Goal: Task Accomplishment & Management: Use online tool/utility

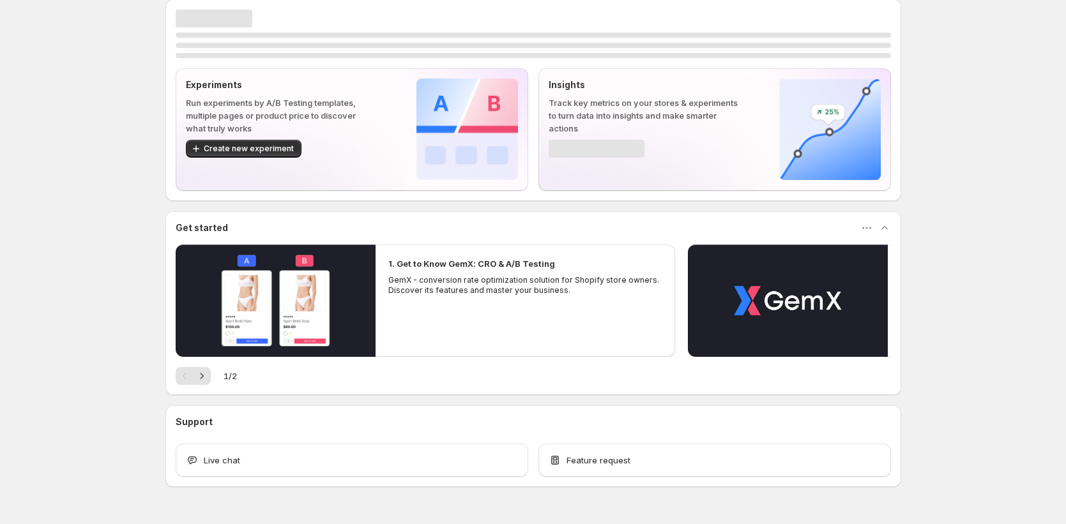
scroll to position [45, 0]
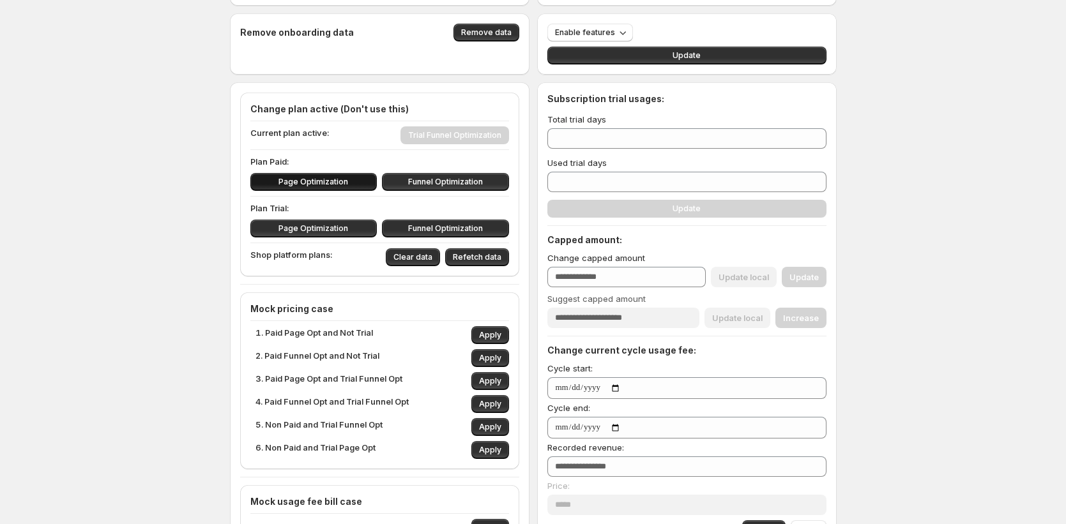
click at [333, 184] on span "Page Optimization" at bounding box center [313, 182] width 70 height 10
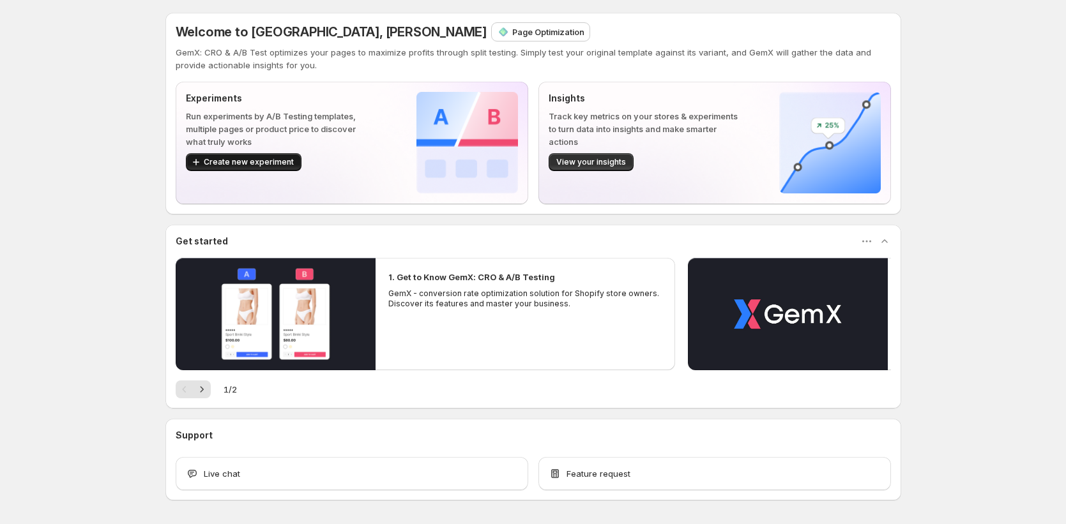
click at [268, 161] on span "Create new experiment" at bounding box center [249, 162] width 90 height 10
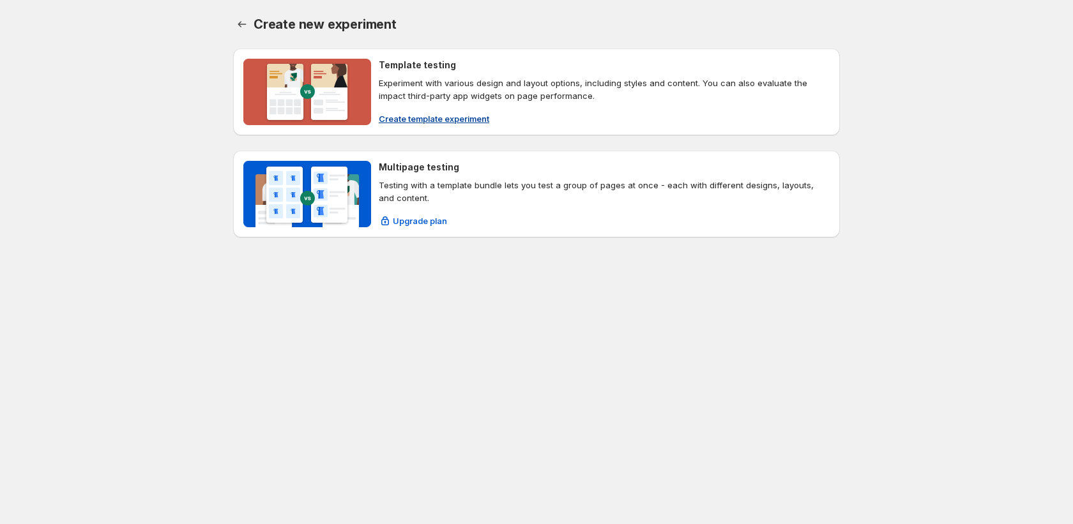
click at [435, 121] on span "Create template experiment" at bounding box center [434, 118] width 110 height 13
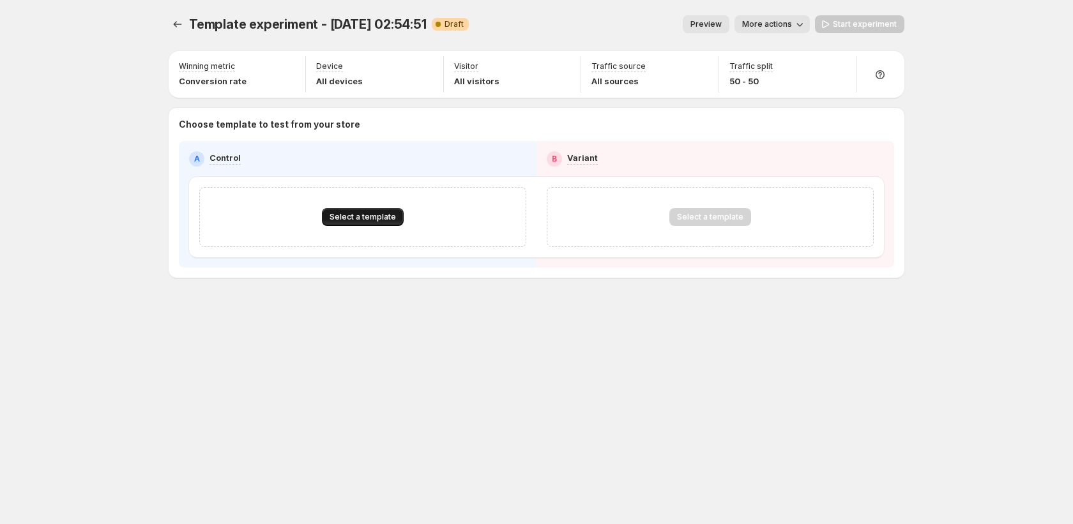
click at [384, 215] on span "Select a template" at bounding box center [362, 217] width 66 height 10
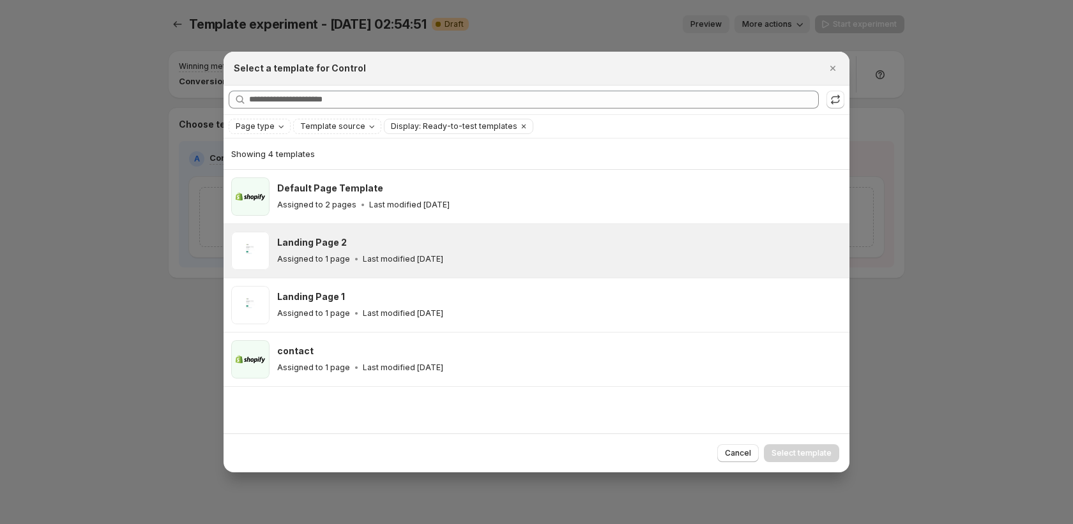
click at [388, 243] on div "Landing Page 2" at bounding box center [557, 242] width 561 height 13
drag, startPoint x: 833, startPoint y: 456, endPoint x: 824, endPoint y: 451, distance: 10.0
click at [833, 456] on button "Select template" at bounding box center [801, 453] width 75 height 18
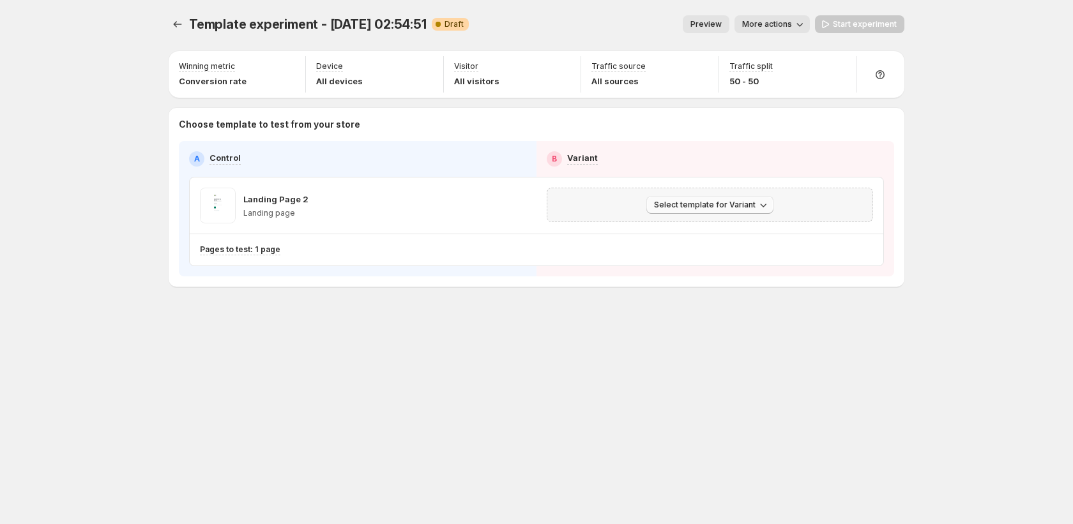
click at [705, 202] on span "Select template for Variant" at bounding box center [705, 205] width 102 height 10
click at [709, 230] on span "Select an existing template" at bounding box center [701, 232] width 108 height 10
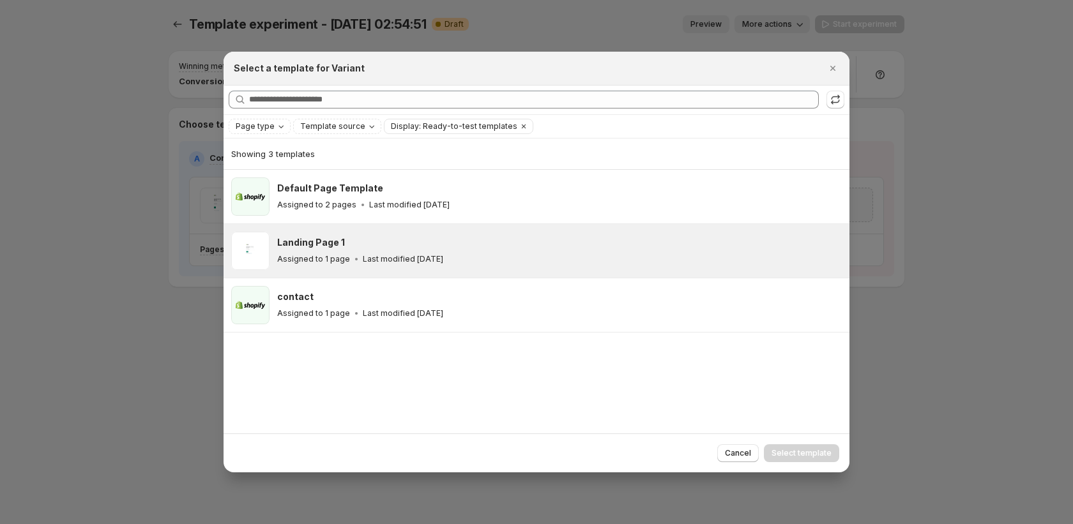
drag, startPoint x: 599, startPoint y: 265, endPoint x: 607, endPoint y: 275, distance: 12.7
click at [599, 265] on div "Assigned to 1 page Last modified [DATE]" at bounding box center [557, 259] width 561 height 13
drag, startPoint x: 807, startPoint y: 456, endPoint x: 789, endPoint y: 447, distance: 20.6
click at [806, 456] on span "Select template" at bounding box center [801, 453] width 60 height 10
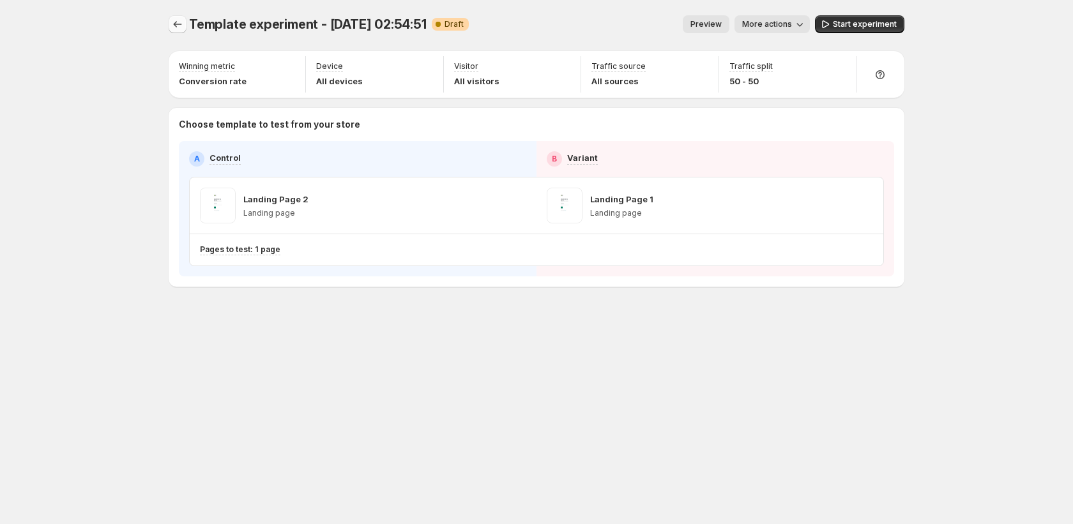
click at [182, 23] on icon "Experiments" at bounding box center [177, 24] width 13 height 13
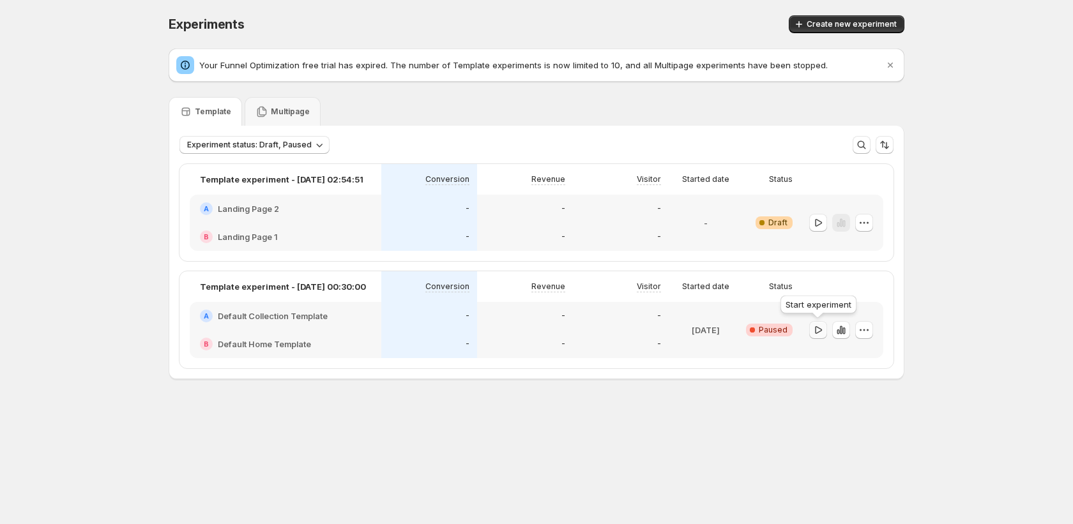
click at [819, 336] on icon "button" at bounding box center [818, 330] width 13 height 13
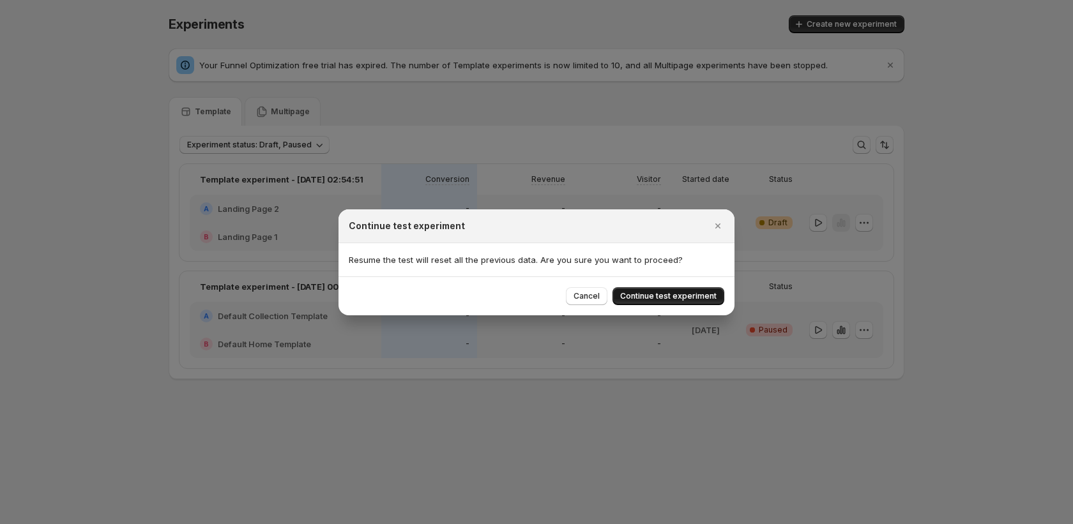
click at [707, 295] on span "Continue test experiment" at bounding box center [668, 296] width 96 height 10
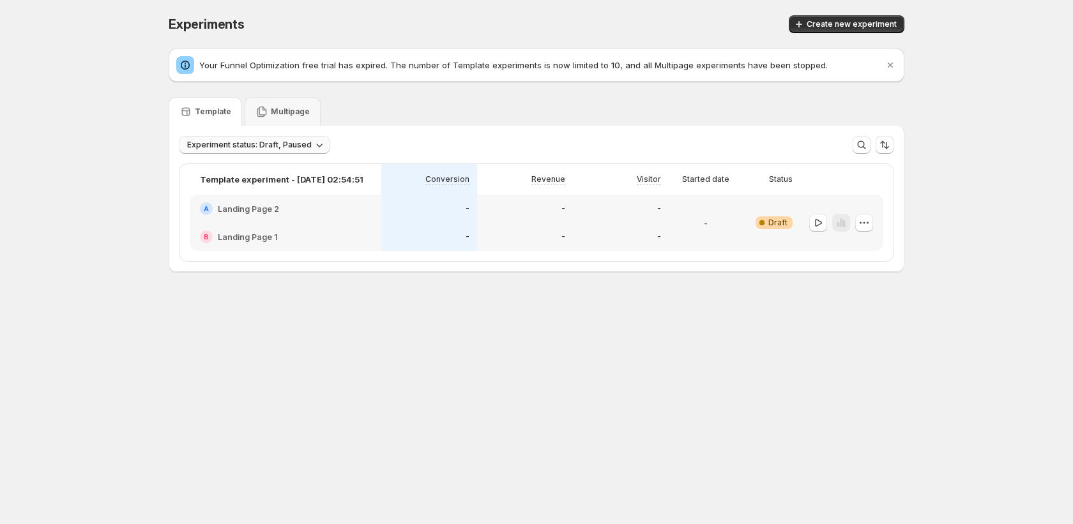
click at [295, 144] on span "Experiment status: Draft, Paused" at bounding box center [249, 145] width 125 height 10
click at [213, 174] on p "Live" at bounding box center [208, 171] width 16 height 13
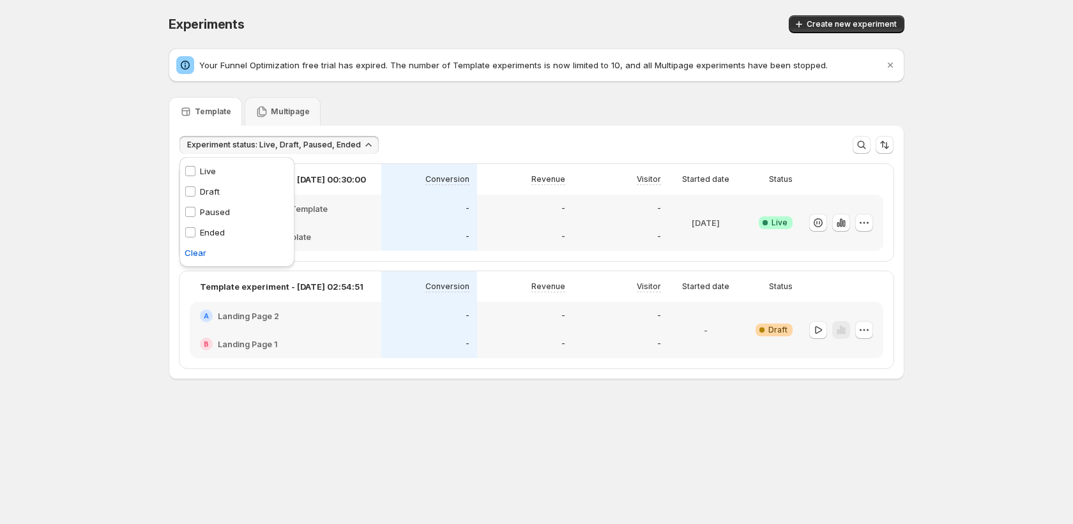
click at [571, 100] on div "Template Multipage" at bounding box center [537, 111] width 736 height 29
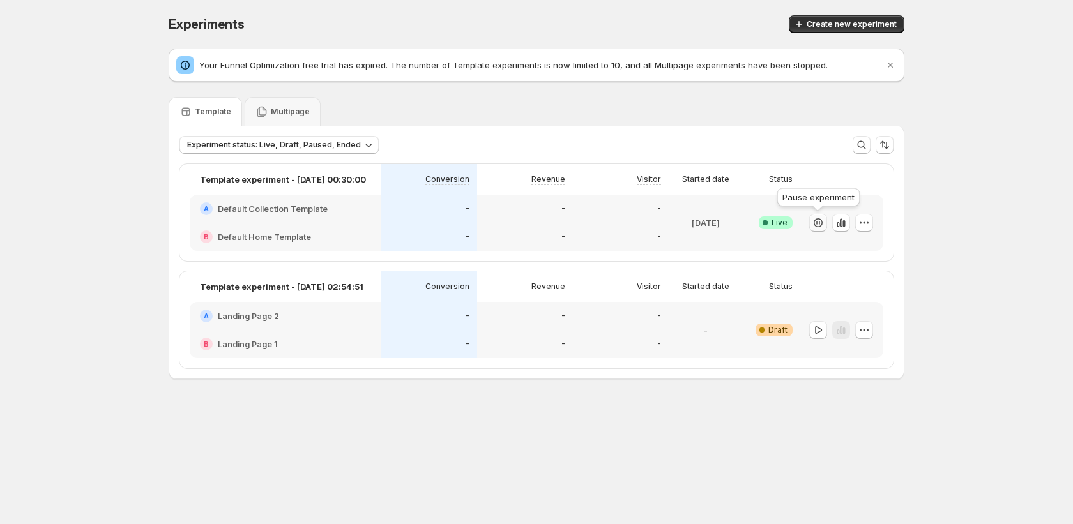
click at [817, 227] on icon "button" at bounding box center [817, 222] width 9 height 9
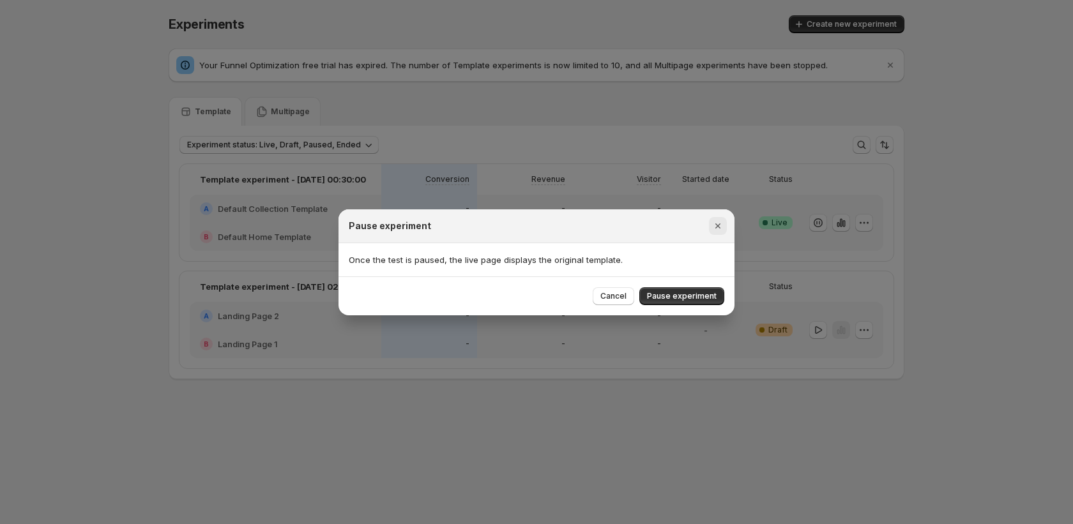
click at [717, 225] on icon "Close" at bounding box center [717, 225] width 5 height 5
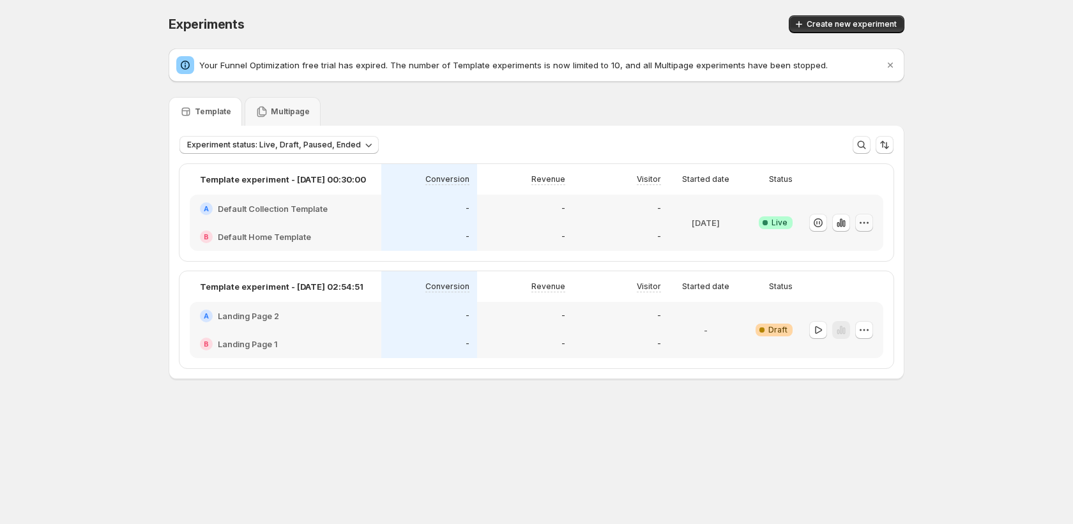
click at [867, 225] on icon "button" at bounding box center [863, 222] width 13 height 13
click at [954, 228] on div "Experiments. This page is ready Experiments Create new experiment Your Funnel O…" at bounding box center [536, 224] width 1073 height 448
click at [631, 232] on div "-" at bounding box center [620, 236] width 80 height 13
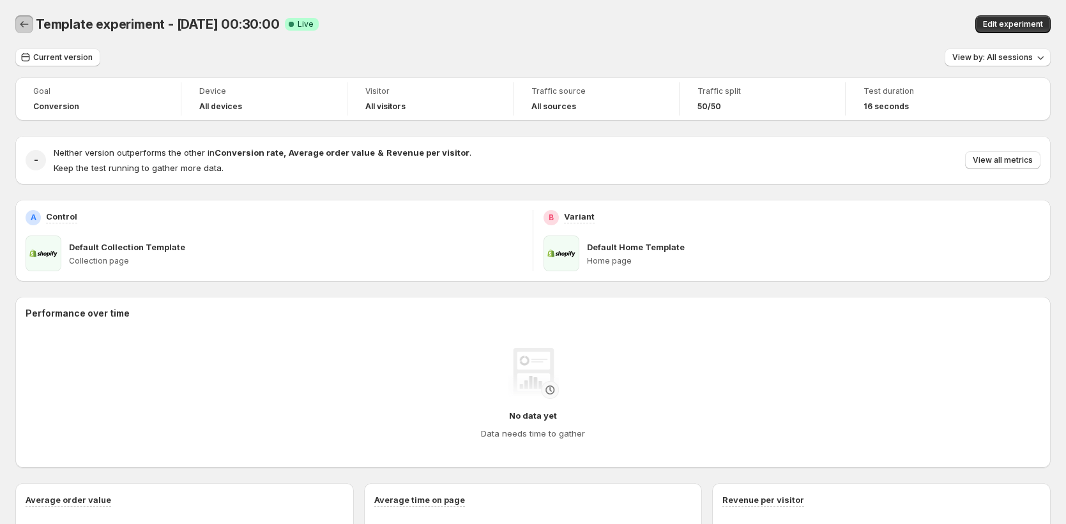
click at [27, 29] on icon "Back" at bounding box center [24, 24] width 13 height 13
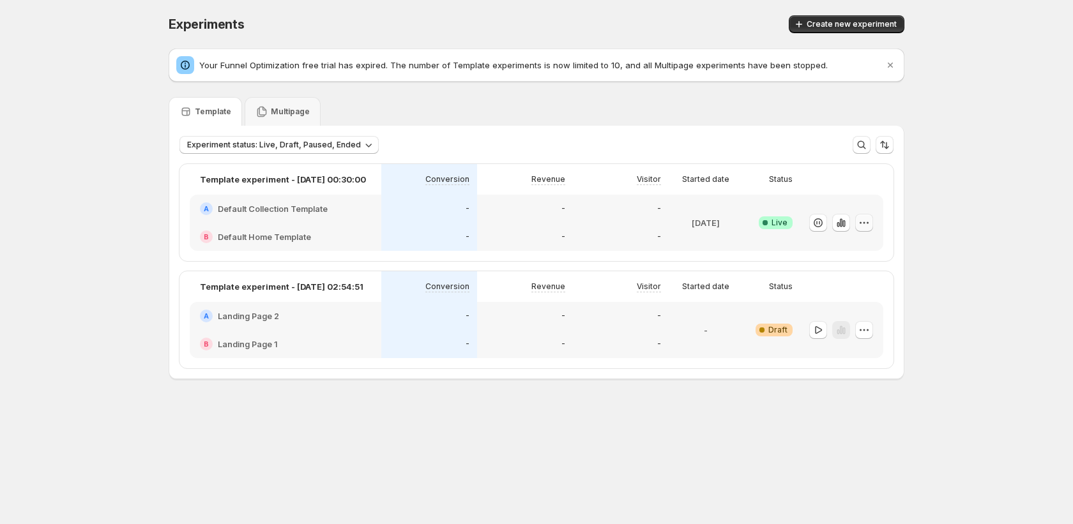
click at [868, 222] on icon "button" at bounding box center [863, 222] width 13 height 13
click at [810, 228] on button "button" at bounding box center [818, 223] width 18 height 18
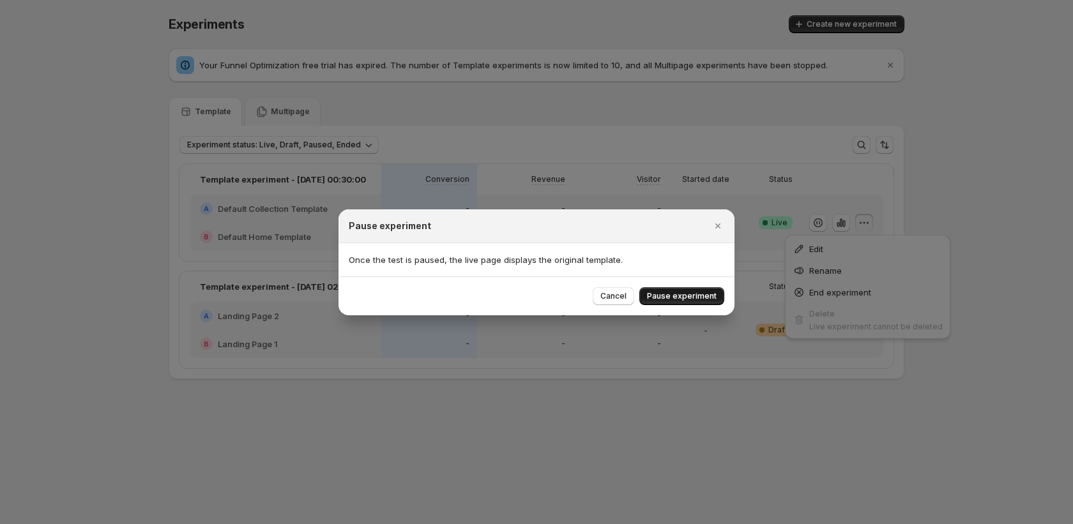
click at [667, 298] on span "Pause experiment" at bounding box center [682, 296] width 70 height 10
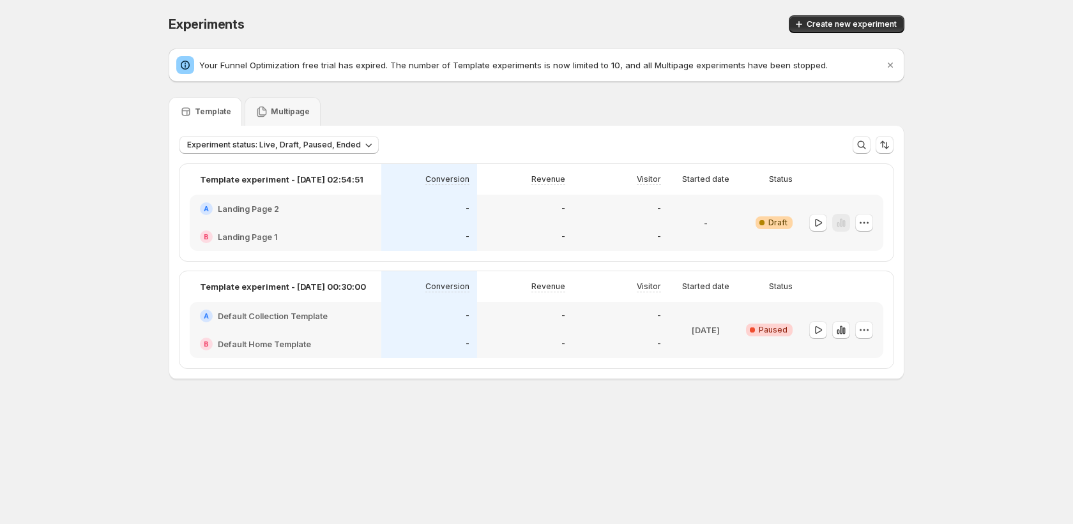
click at [451, 331] on div "-" at bounding box center [429, 344] width 96 height 28
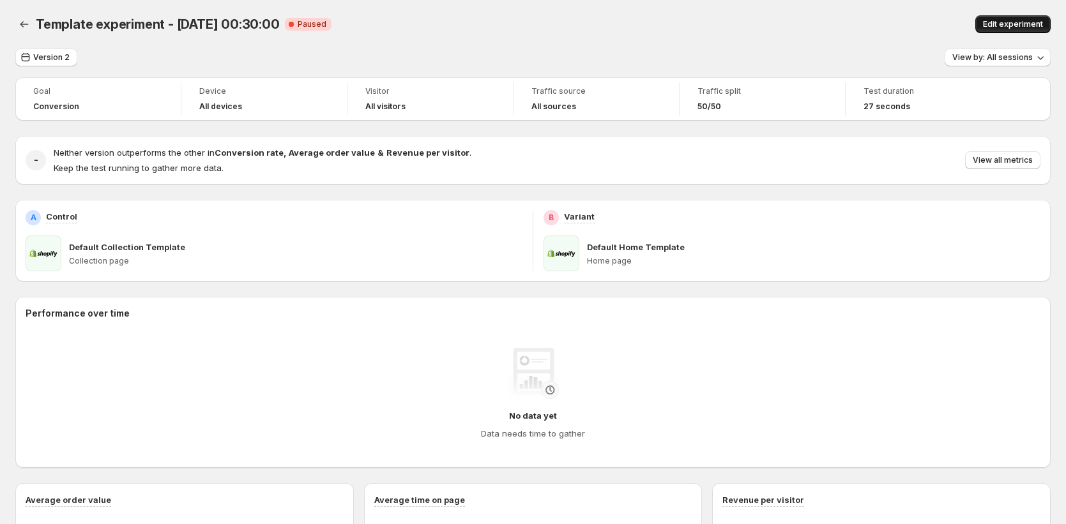
click at [1032, 31] on button "Edit experiment" at bounding box center [1012, 24] width 75 height 18
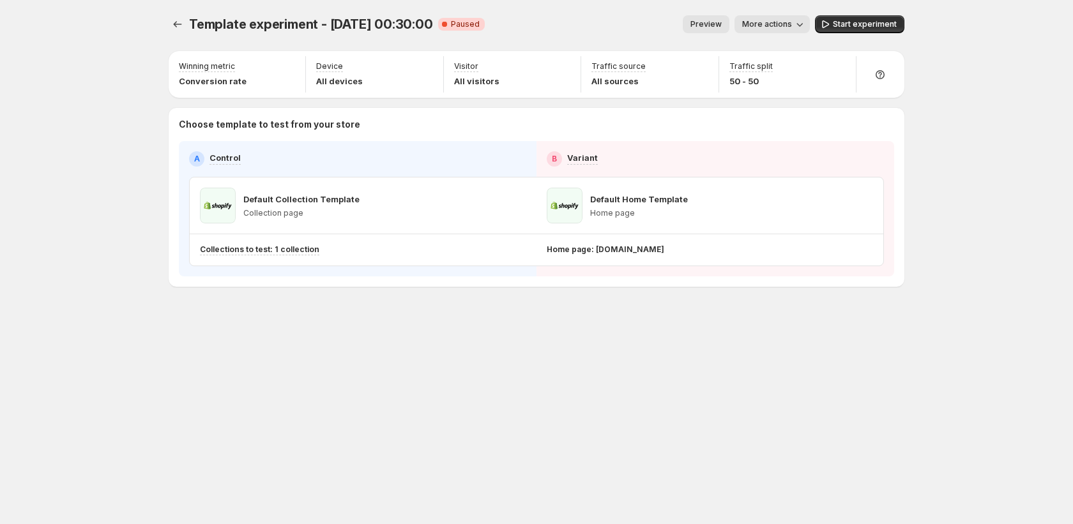
click at [786, 24] on span "More actions" at bounding box center [767, 24] width 50 height 10
click at [771, 119] on span "End experiment" at bounding box center [794, 116] width 62 height 10
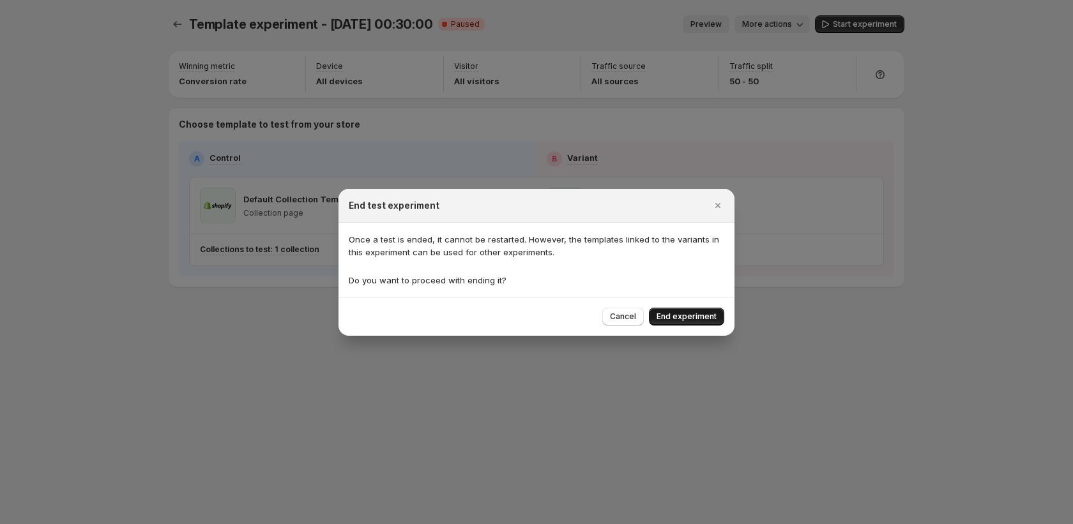
click at [706, 321] on span "End experiment" at bounding box center [686, 317] width 60 height 10
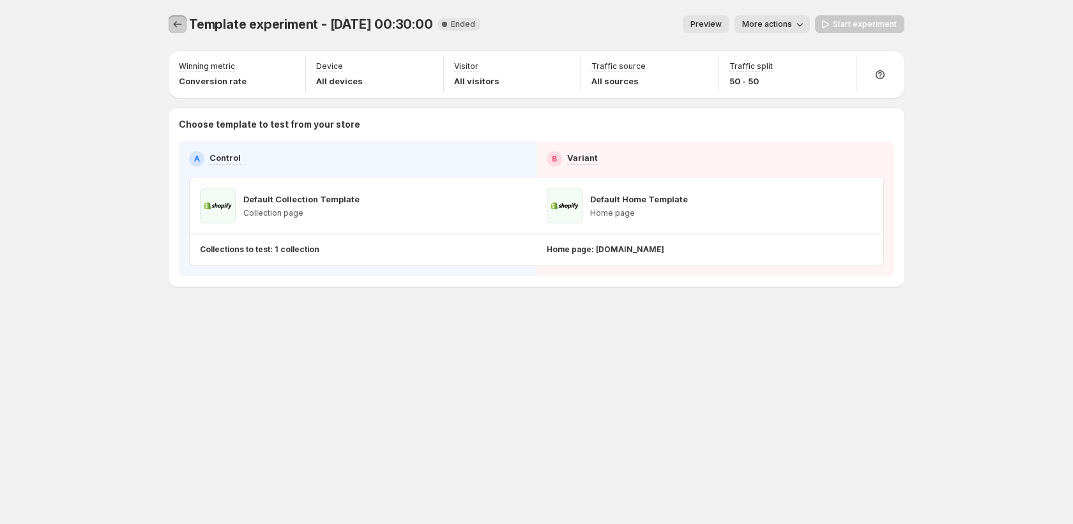
click at [179, 27] on icon "Experiments" at bounding box center [177, 24] width 13 height 13
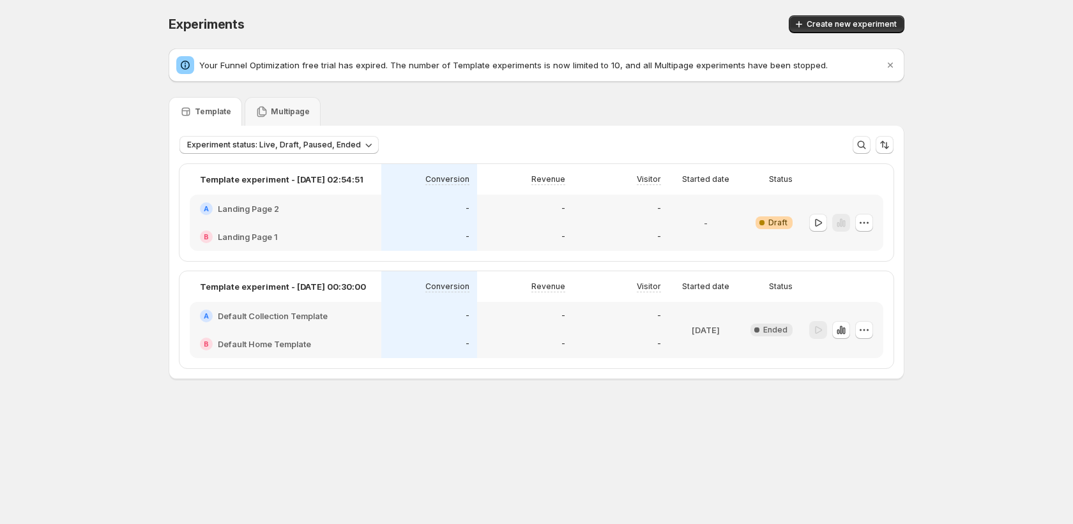
drag, startPoint x: 827, startPoint y: 335, endPoint x: 820, endPoint y: 335, distance: 7.1
click at [823, 335] on div at bounding box center [841, 330] width 64 height 19
click at [819, 335] on div at bounding box center [818, 330] width 18 height 19
click at [822, 222] on icon "button" at bounding box center [818, 222] width 13 height 13
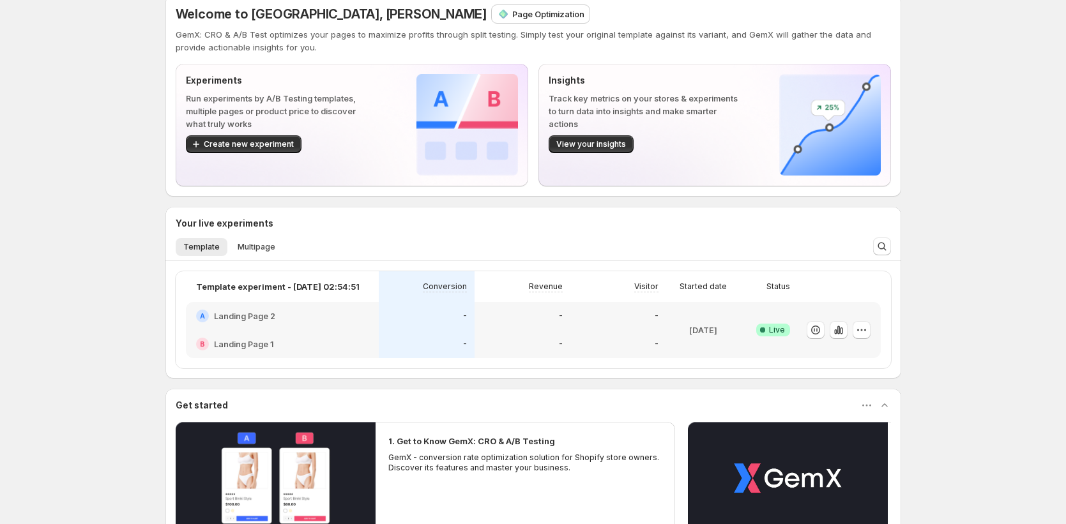
scroll to position [32, 0]
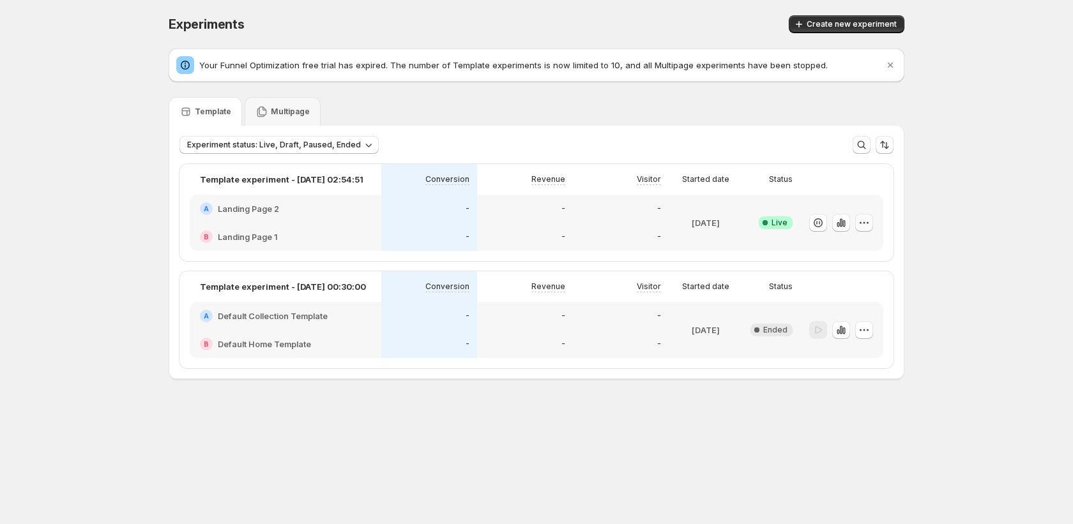
click at [862, 226] on icon "button" at bounding box center [863, 222] width 13 height 13
click at [961, 262] on div "Experiments. This page is ready Experiments Create new experiment Your Funnel O…" at bounding box center [536, 224] width 1073 height 448
click at [834, 26] on span "Create new experiment" at bounding box center [851, 24] width 90 height 10
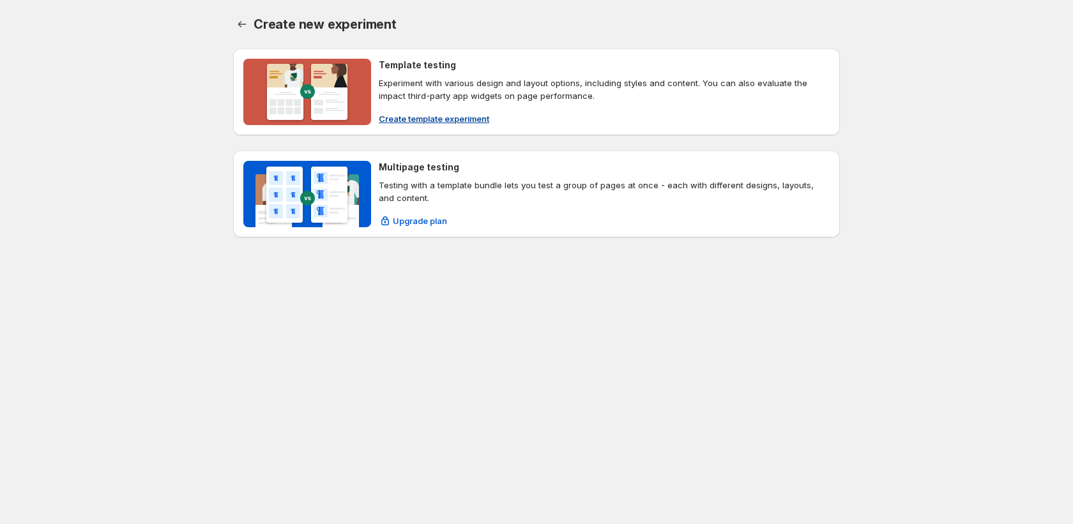
click at [468, 94] on p "Experiment with various design and layout options, including styles and content…" at bounding box center [604, 90] width 451 height 26
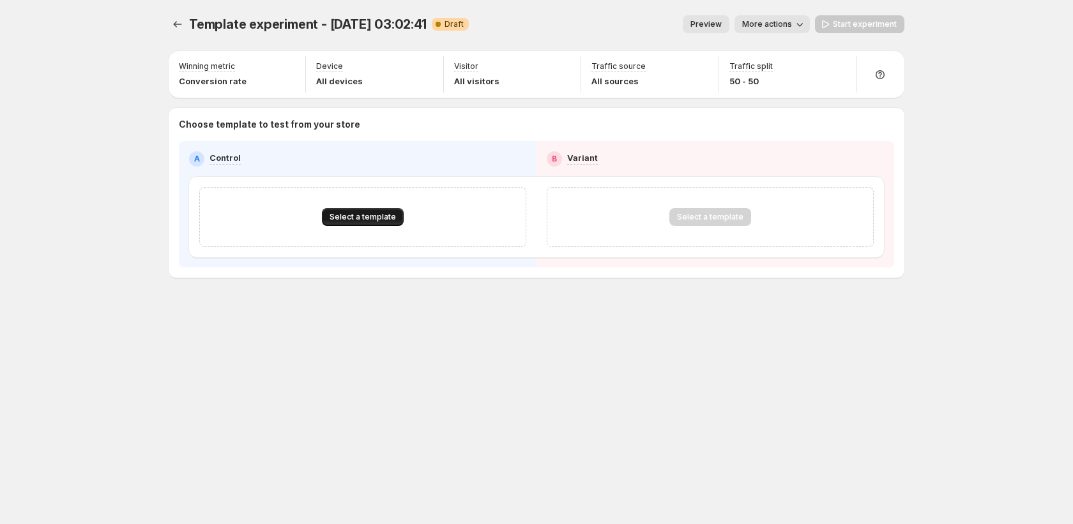
click at [368, 212] on span "Select a template" at bounding box center [362, 217] width 66 height 10
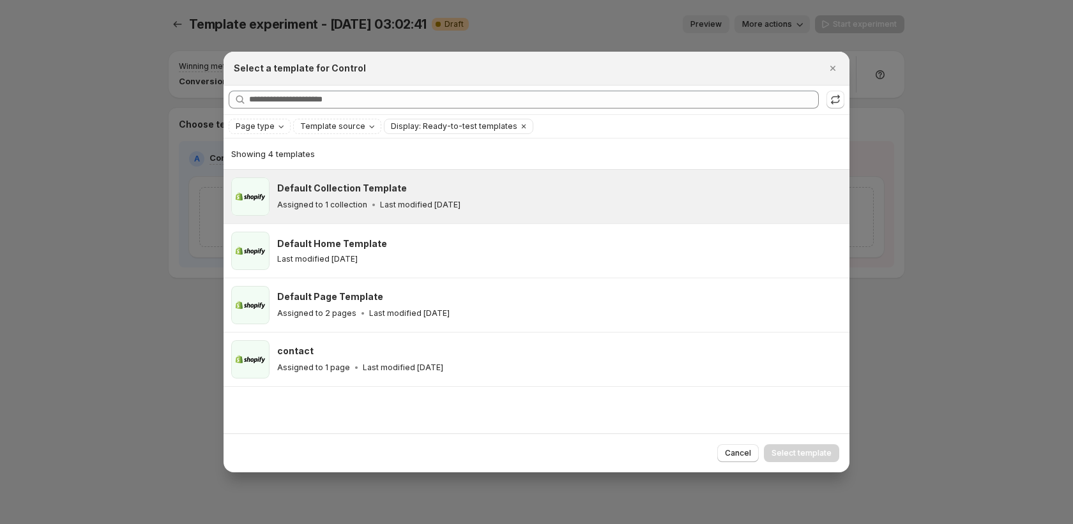
click at [478, 204] on div "Assigned to 1 collection Last modified [DATE]" at bounding box center [557, 205] width 561 height 13
click at [787, 453] on span "Select template" at bounding box center [801, 453] width 60 height 10
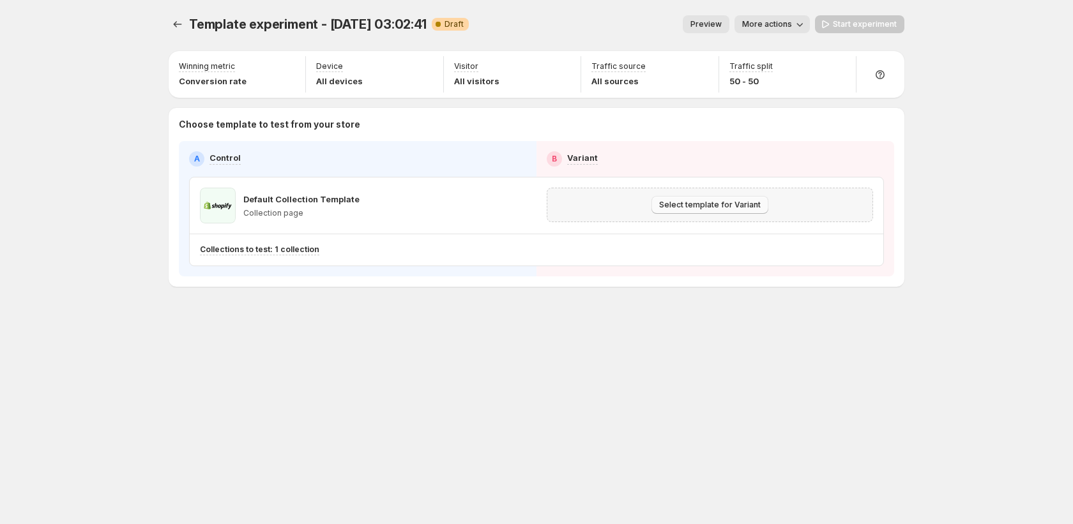
click at [707, 208] on span "Select template for Variant" at bounding box center [710, 205] width 102 height 10
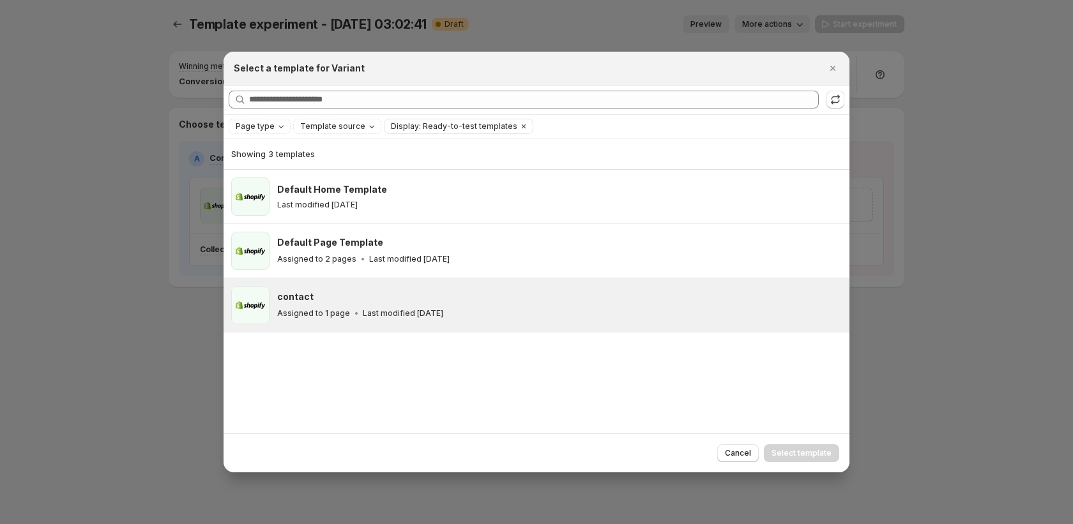
click at [681, 303] on div "contact Assigned to 1 page Last modified [DATE]" at bounding box center [557, 305] width 561 height 29
click at [801, 451] on span "Select template" at bounding box center [801, 453] width 60 height 10
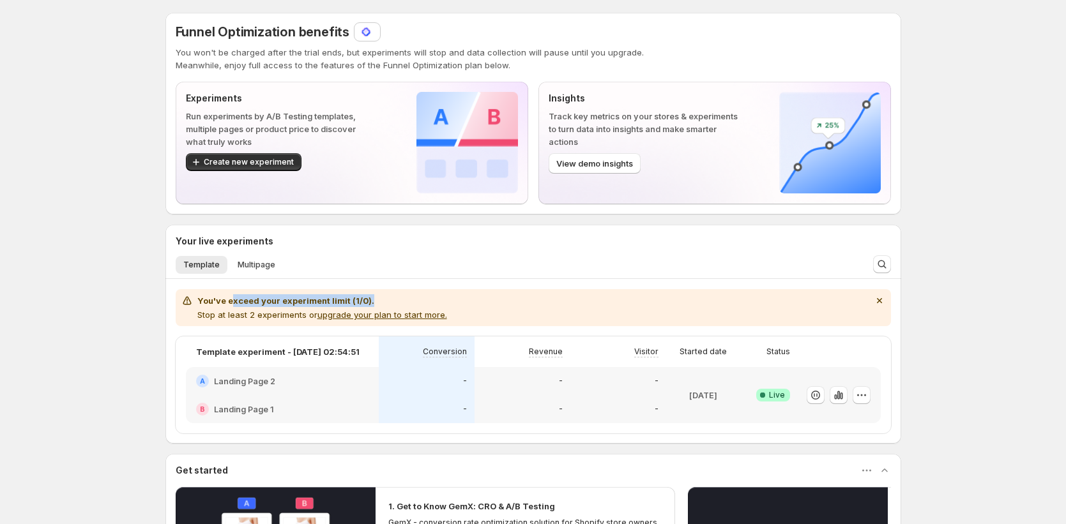
drag, startPoint x: 327, startPoint y: 304, endPoint x: 404, endPoint y: 304, distance: 77.3
click at [404, 304] on h2 "You've exceed your experiment limit (1/0)." at bounding box center [322, 300] width 250 height 13
click at [451, 303] on div "You've exceed your experiment limit (1/0). Stop at least 2 experiments or upgra…" at bounding box center [533, 307] width 705 height 27
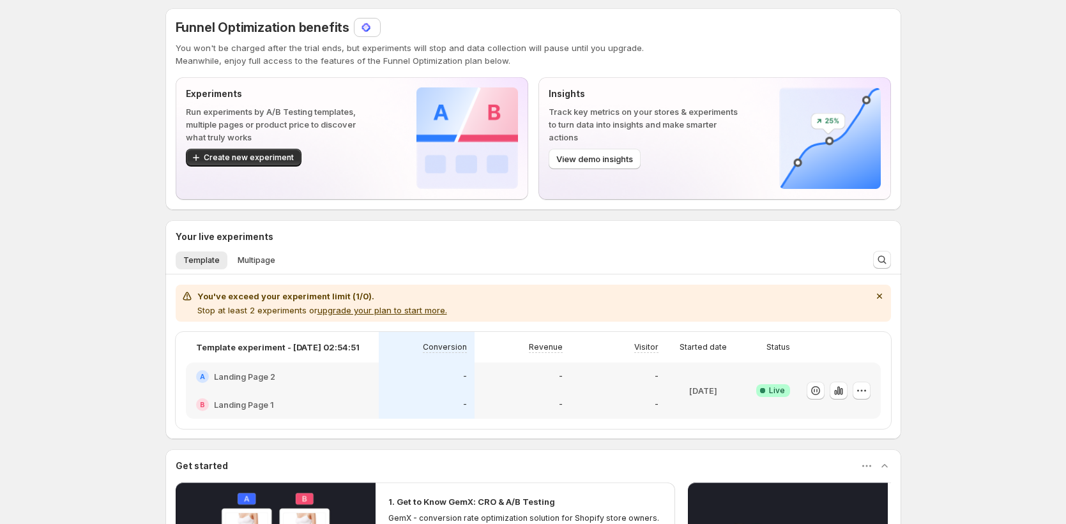
scroll to position [31, 0]
